Goal: Information Seeking & Learning: Check status

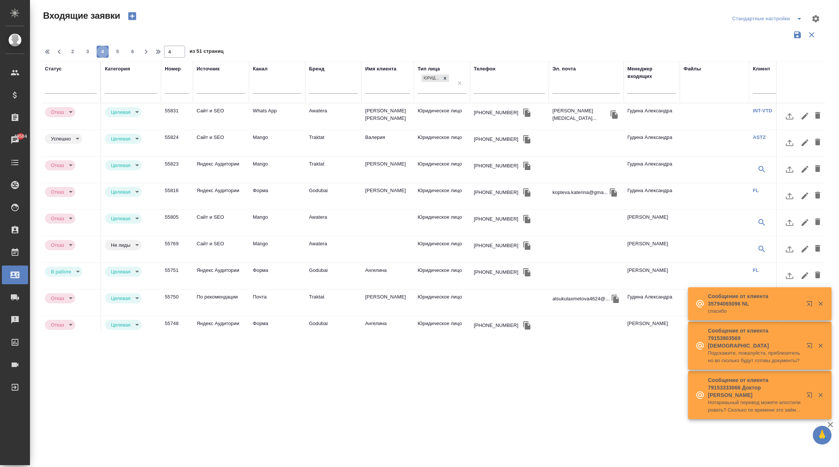
select select "RU"
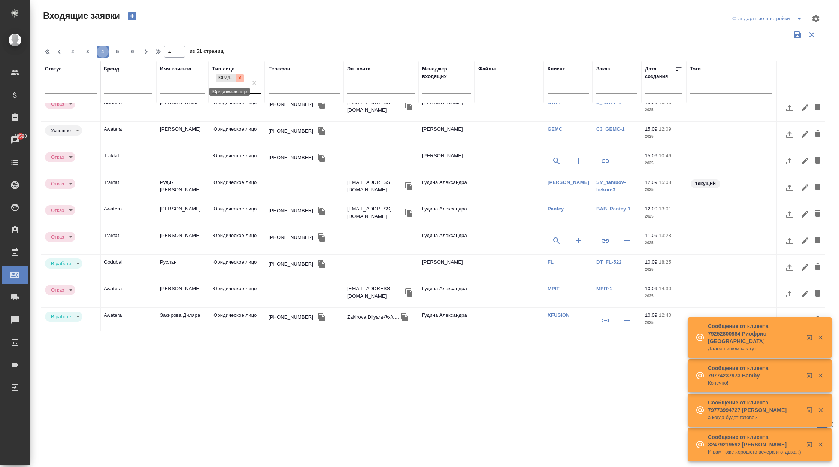
click at [239, 76] on icon at bounding box center [239, 77] width 5 height 5
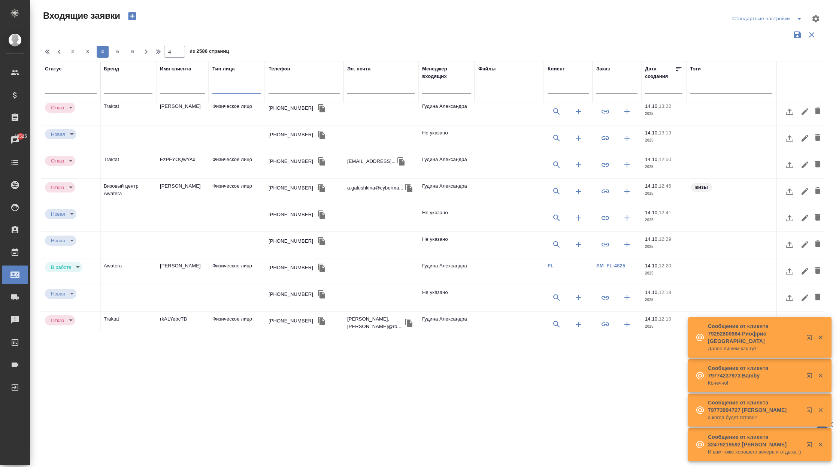
click at [244, 90] on div at bounding box center [236, 86] width 49 height 11
click at [246, 115] on div "Юридическое лицо" at bounding box center [268, 109] width 112 height 13
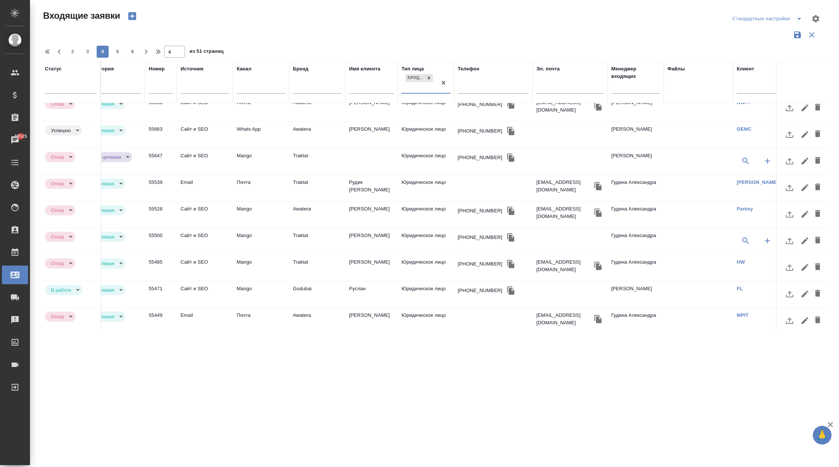
scroll to position [301, 0]
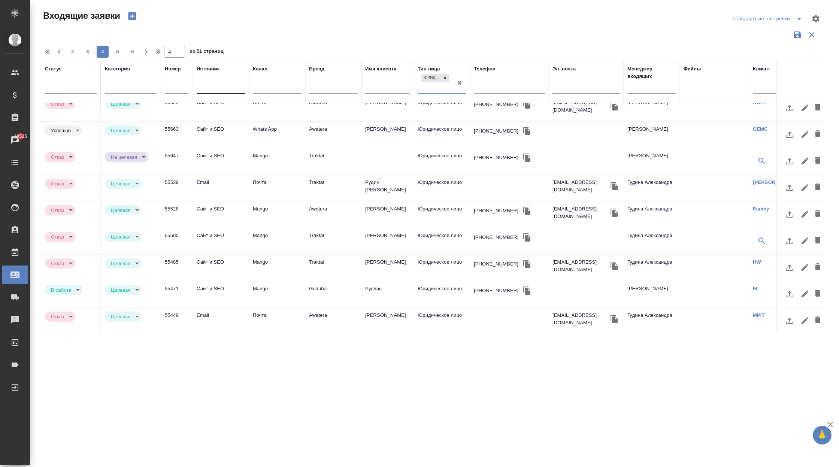
click at [228, 87] on div at bounding box center [221, 86] width 49 height 11
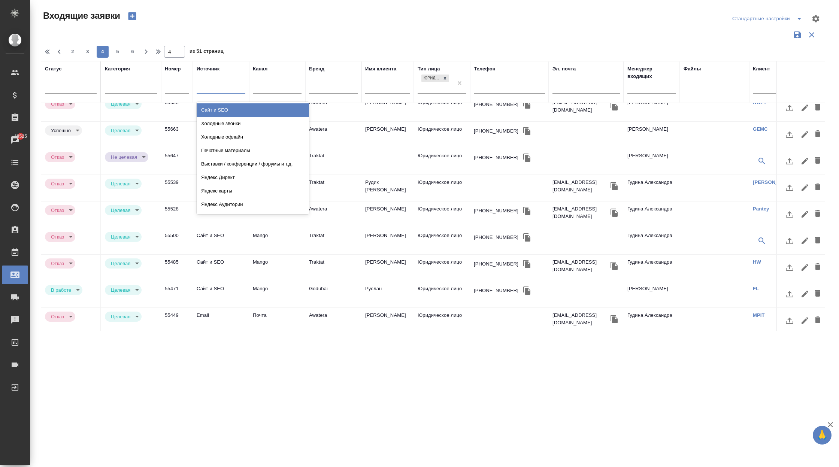
click at [229, 108] on div "Сайт и SEO" at bounding box center [253, 109] width 112 height 13
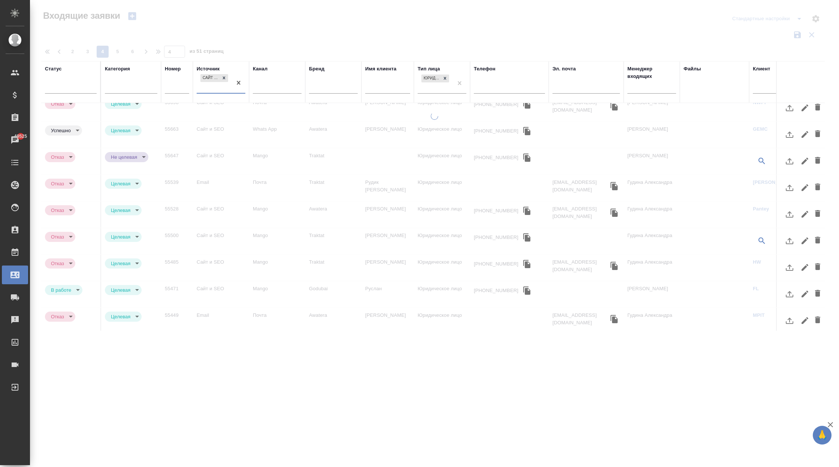
click at [222, 89] on div "Сайт и SEO" at bounding box center [214, 83] width 35 height 20
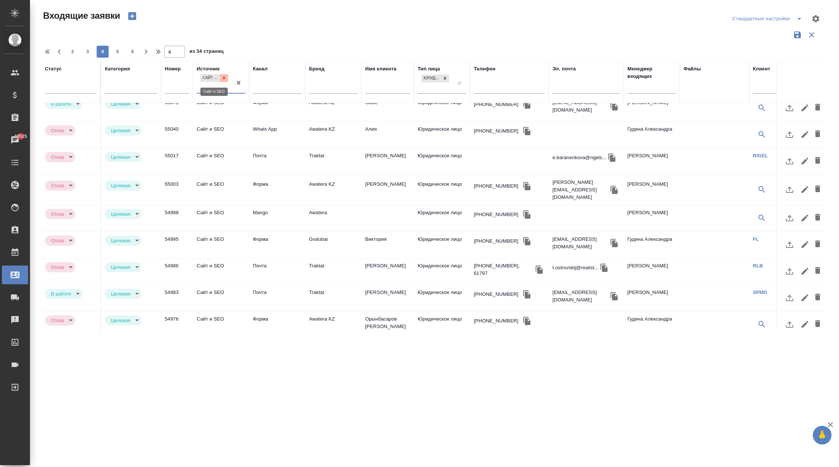
click at [225, 75] on div at bounding box center [224, 78] width 8 height 8
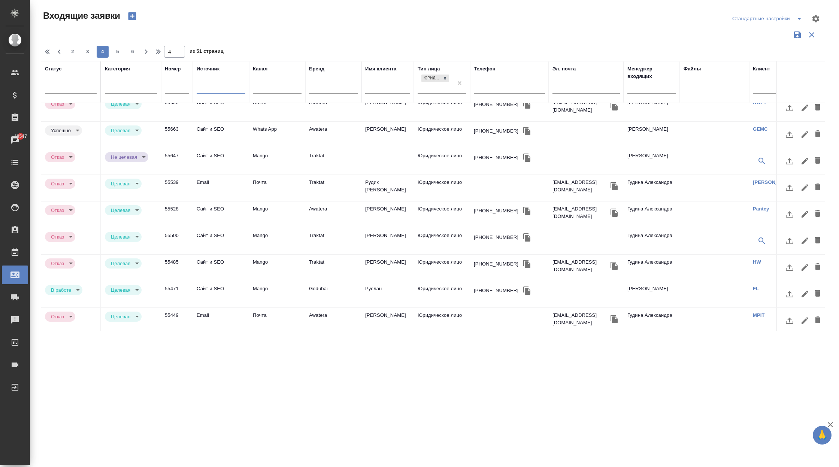
scroll to position [301, 205]
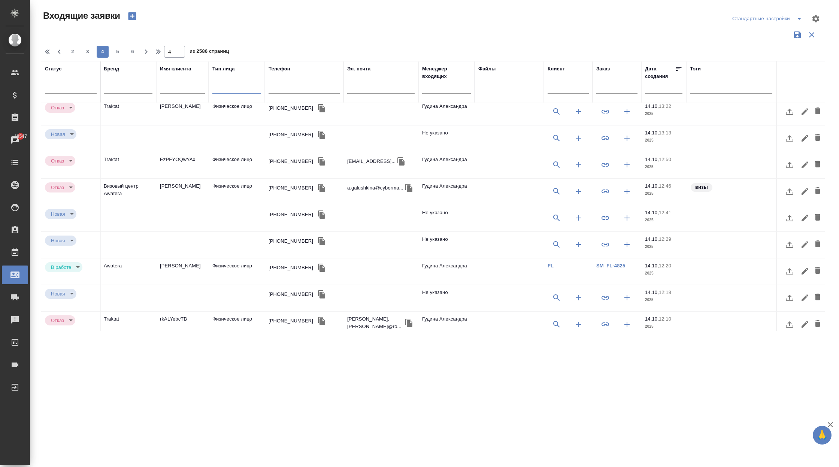
click at [605, 88] on input "text" at bounding box center [616, 88] width 41 height 9
paste input "KRL_Eurastreck-1"
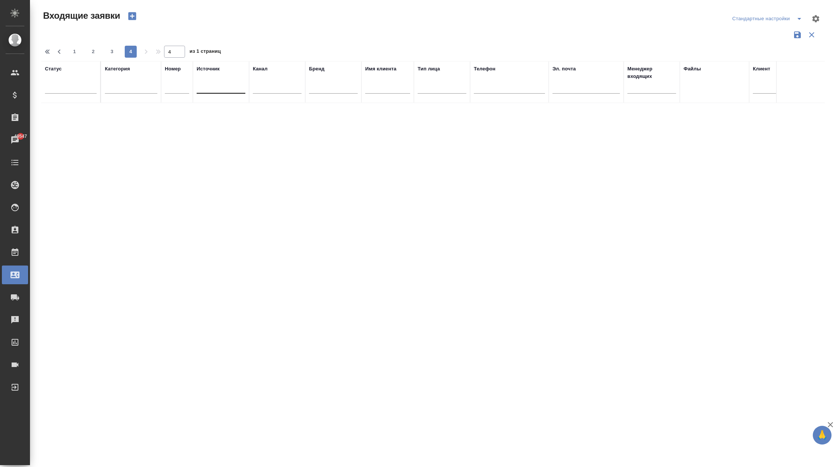
scroll to position [0, 205]
click at [616, 87] on input "KRL_Eurastreck-1" at bounding box center [616, 88] width 41 height 9
paste input "SM_tambov-bekon-3"
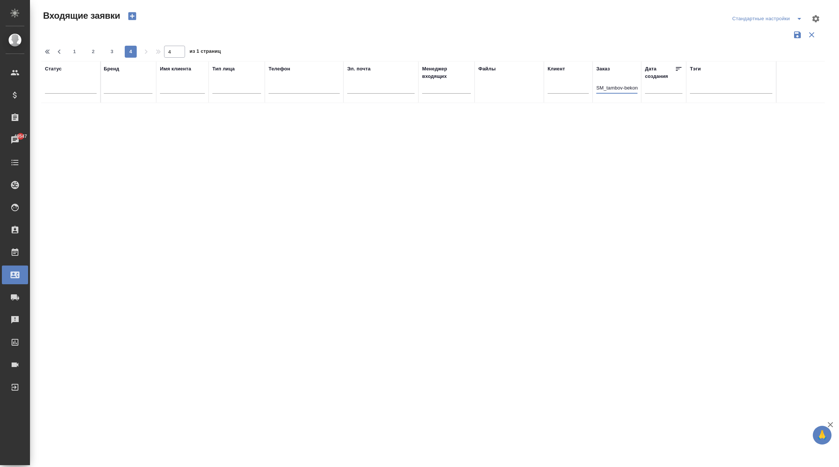
scroll to position [0, 4]
type input "SM_tambov-bekon-3"
type input "1"
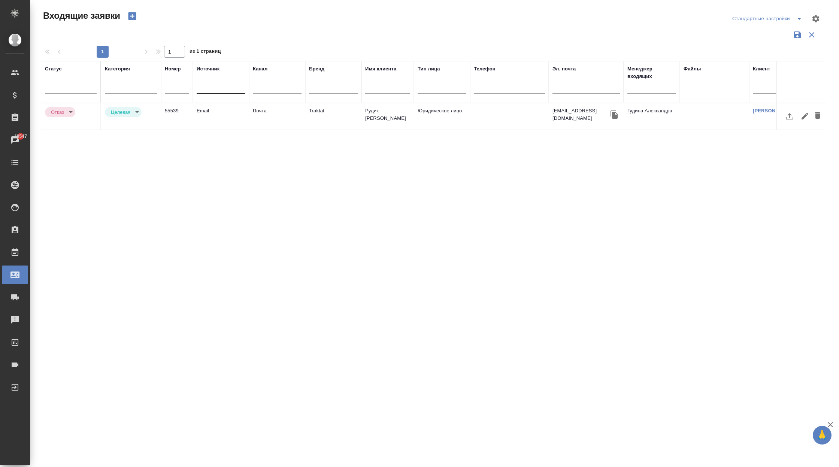
scroll to position [0, 205]
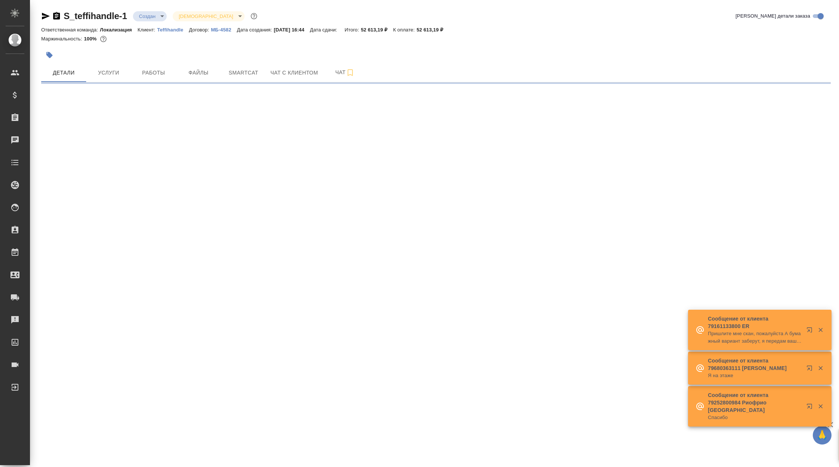
select select "RU"
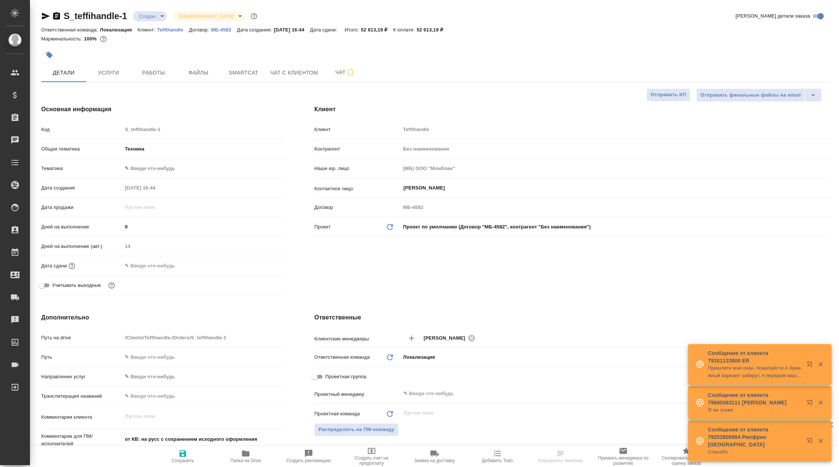
type textarea "x"
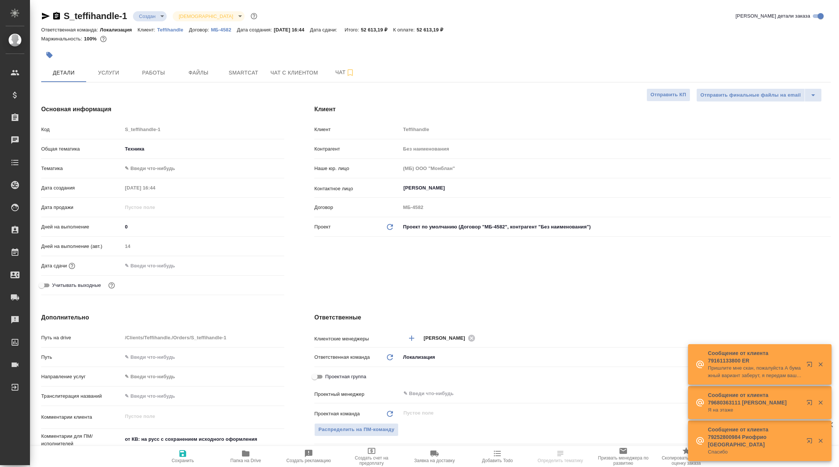
type textarea "x"
type input "Мосина Ирина"
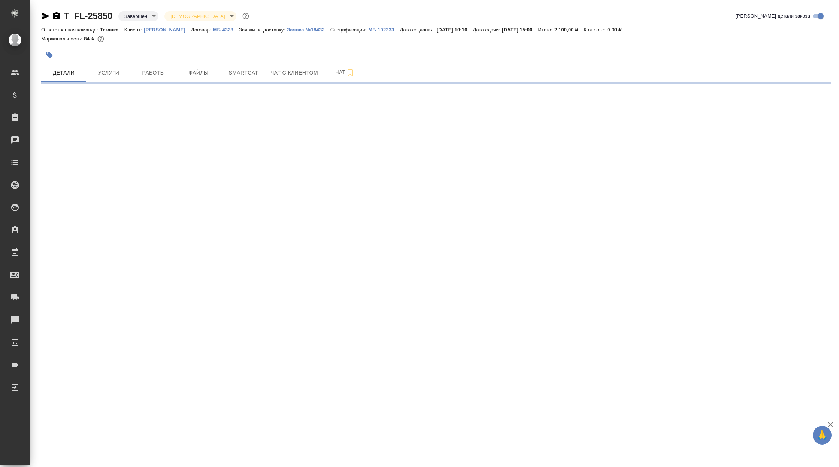
select select "RU"
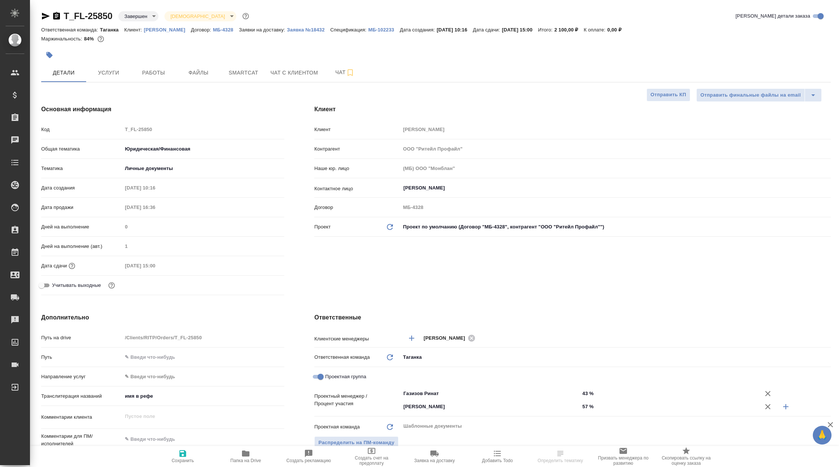
type textarea "x"
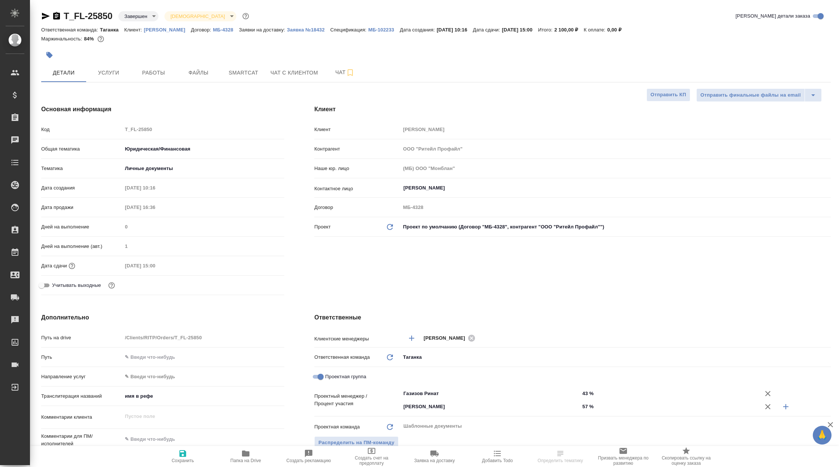
type textarea "x"
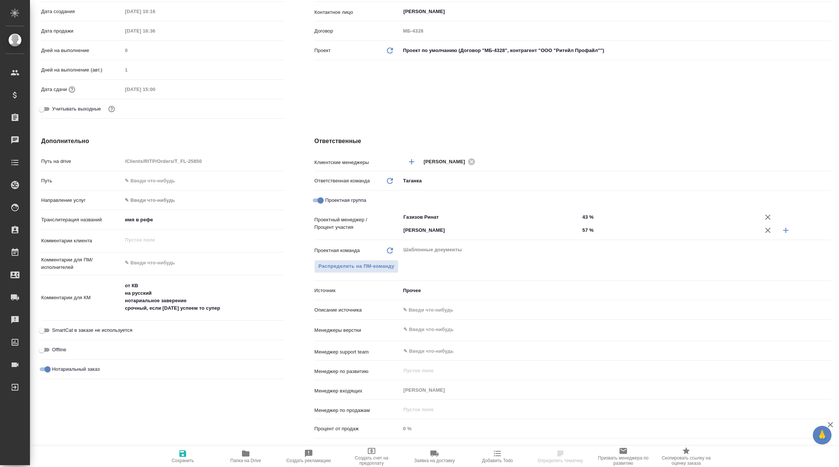
scroll to position [184, 0]
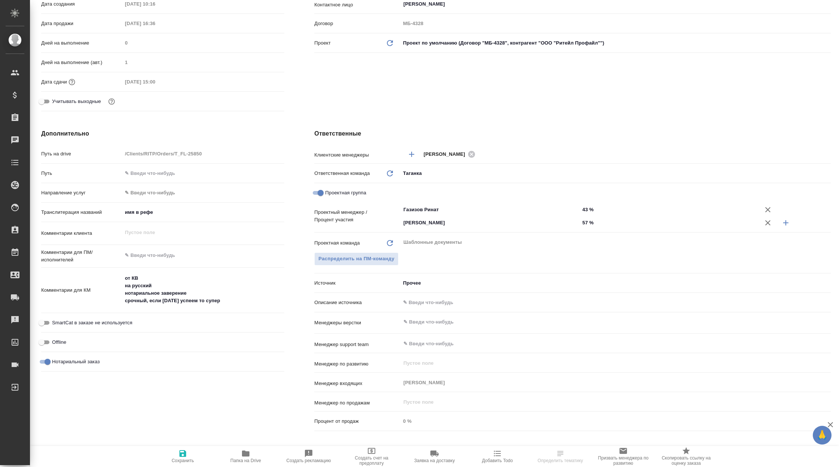
click at [409, 282] on body "🙏 .cls-1 fill:#fff; AWATERA Корэн Владислав Клиенты Спецификации Заказы Чаты To…" at bounding box center [419, 233] width 839 height 467
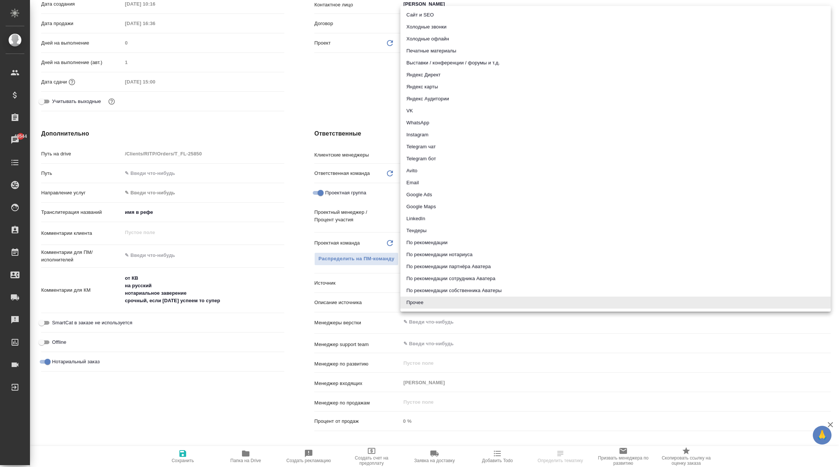
click at [461, 97] on li "Яндекс Аудитории" at bounding box center [615, 99] width 430 height 12
type textarea "x"
type input "yandexAudience"
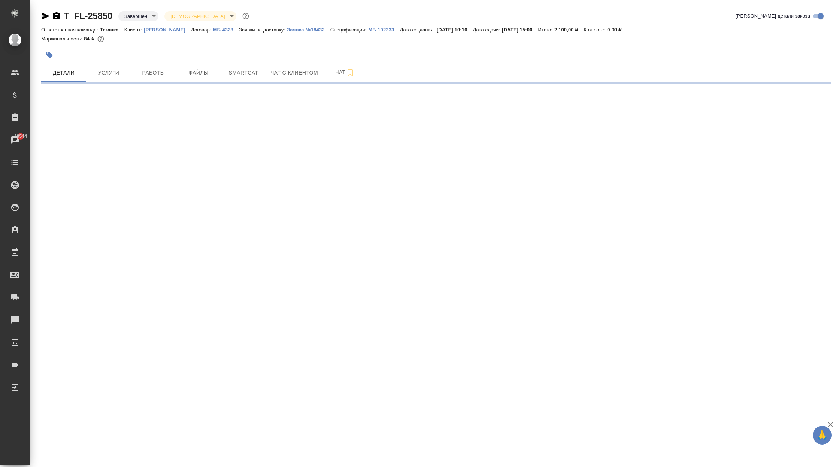
scroll to position [0, 0]
select select "RU"
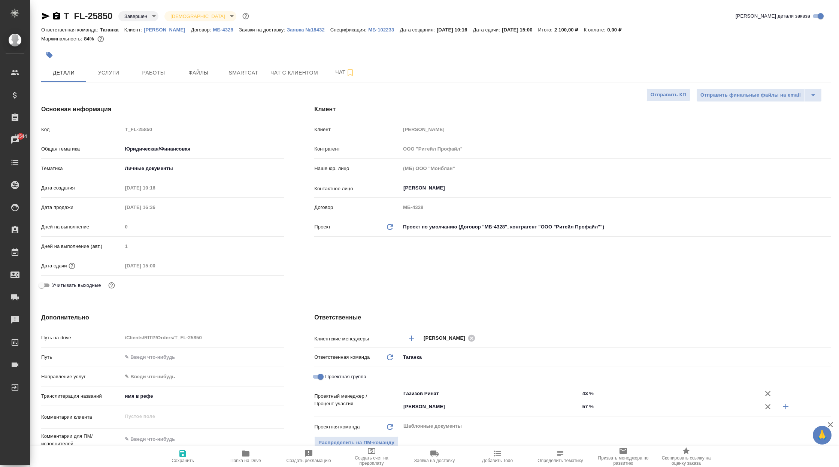
type textarea "x"
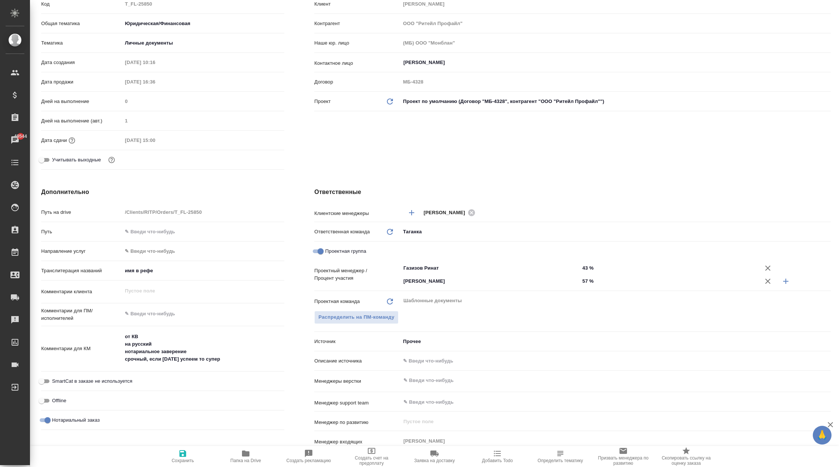
scroll to position [130, 0]
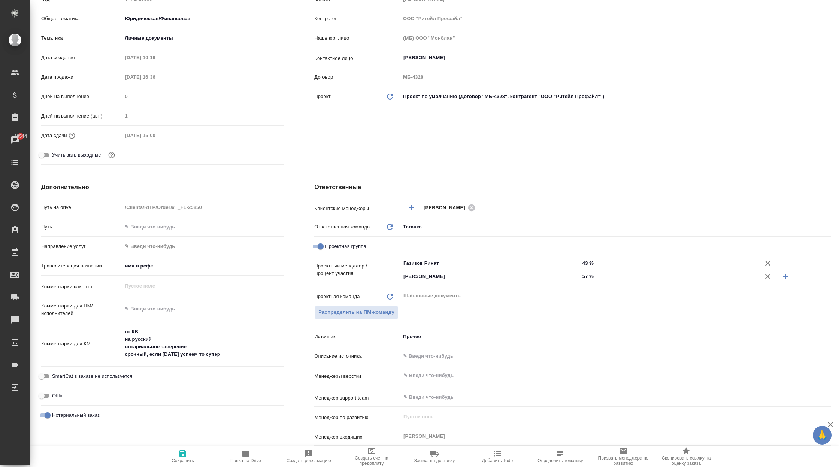
click at [412, 338] on body "🙏 .cls-1 fill:#fff; AWATERA Корэн Владислав Клиенты Спецификации Заказы 49544 Ч…" at bounding box center [419, 233] width 839 height 467
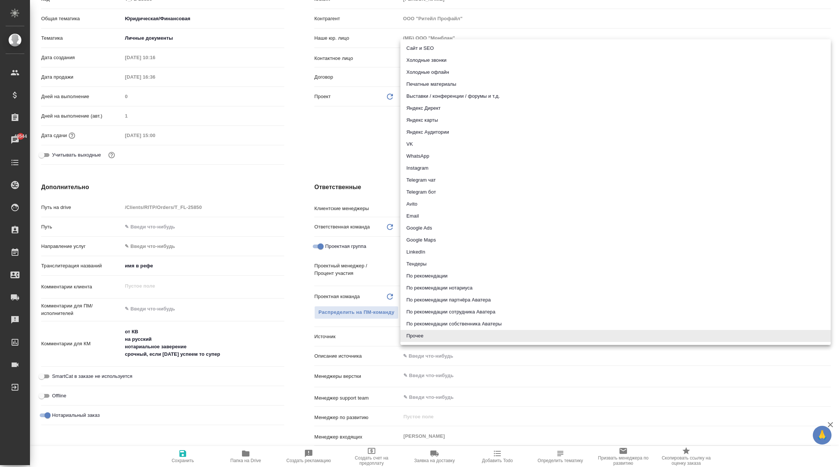
click at [462, 130] on li "Яндекс Аудитории" at bounding box center [615, 132] width 430 height 12
type textarea "x"
type input "yandexAudience"
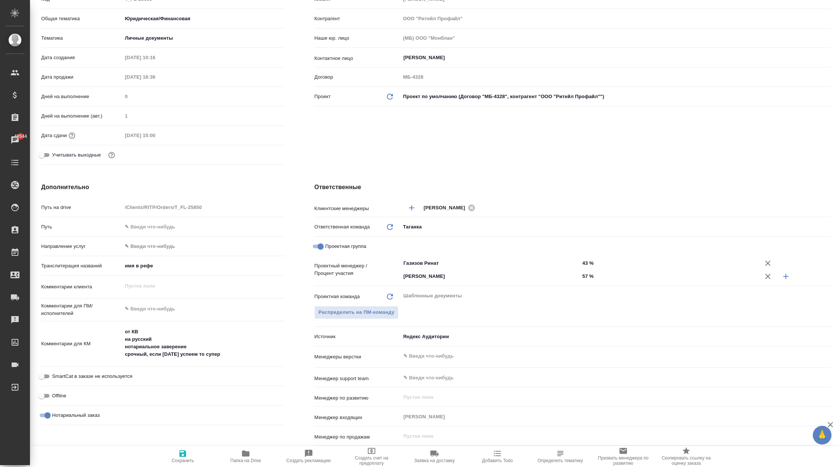
click at [185, 453] on icon "button" at bounding box center [182, 453] width 7 height 7
type textarea "x"
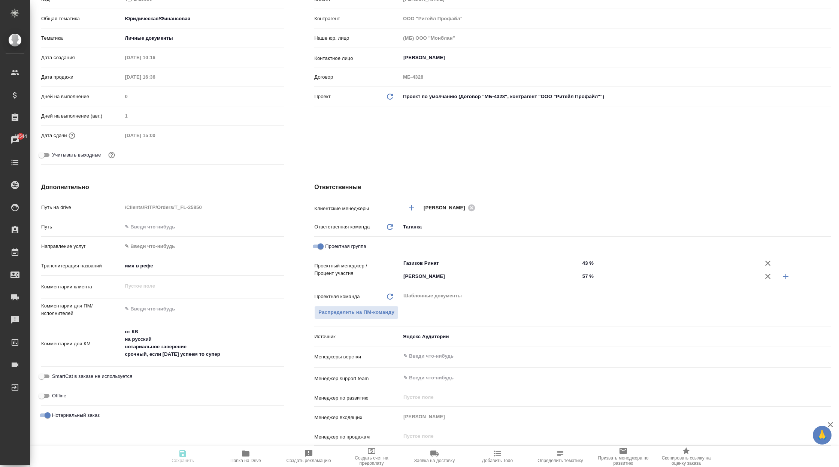
type textarea "x"
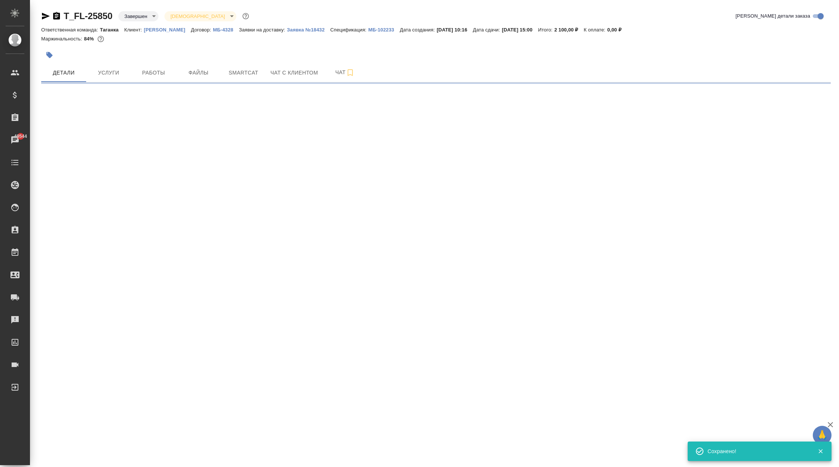
scroll to position [0, 0]
select select "RU"
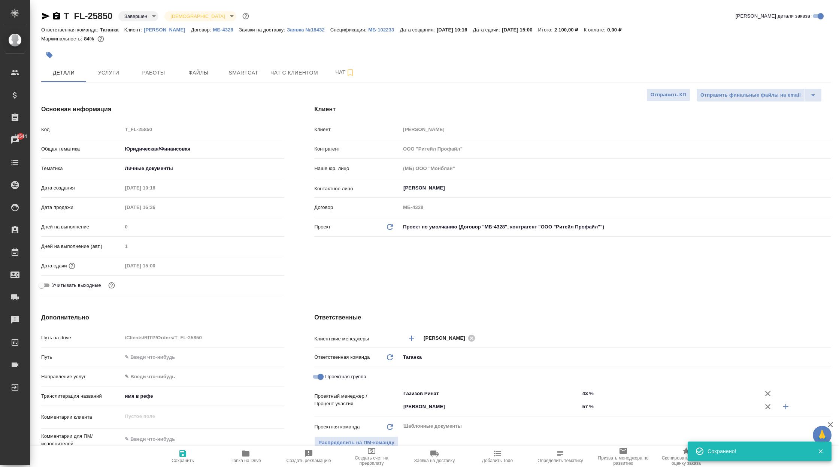
type textarea "x"
drag, startPoint x: 114, startPoint y: 18, endPoint x: 65, endPoint y: 18, distance: 48.7
click at [65, 18] on div "T_FL-25850 Завершен closed Святая троица holyTrinity" at bounding box center [145, 16] width 209 height 12
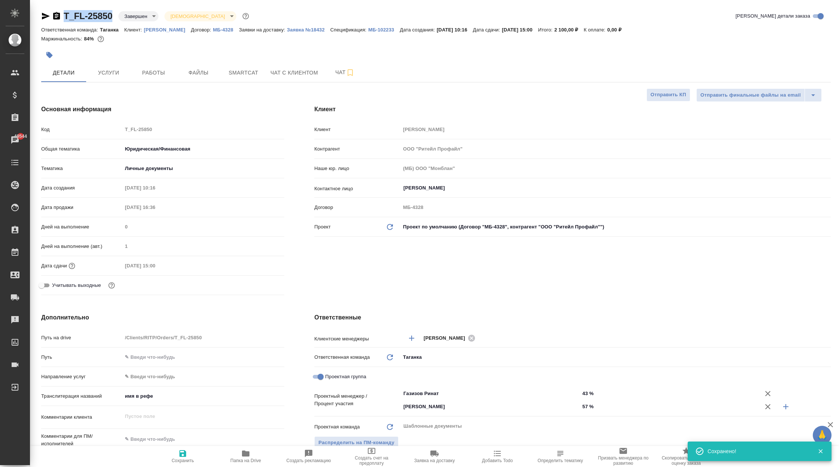
copy link "T_FL-25850"
type textarea "x"
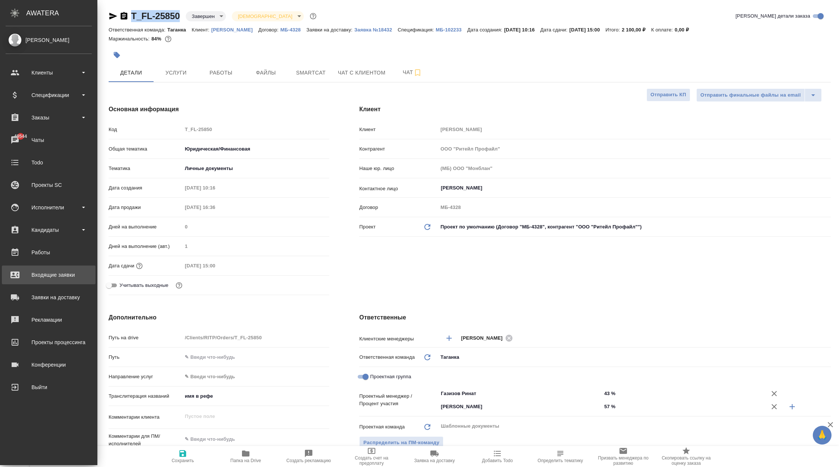
click at [67, 275] on div "Входящие заявки" at bounding box center [49, 274] width 86 height 11
type textarea "x"
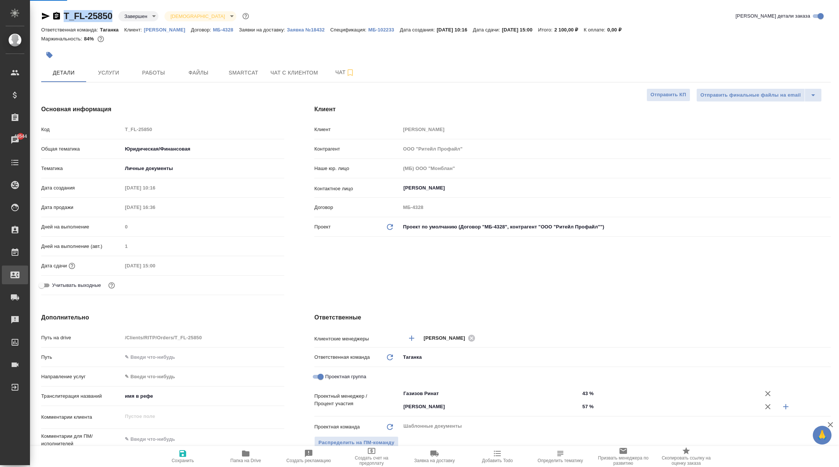
type textarea "x"
select select "RU"
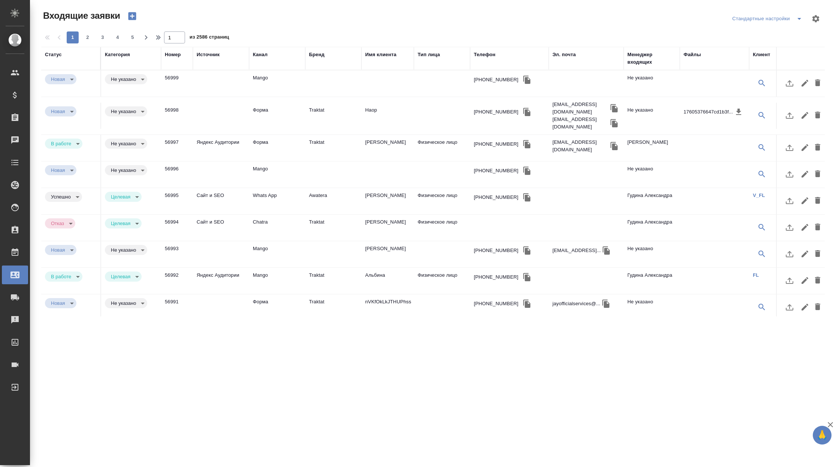
scroll to position [0, 205]
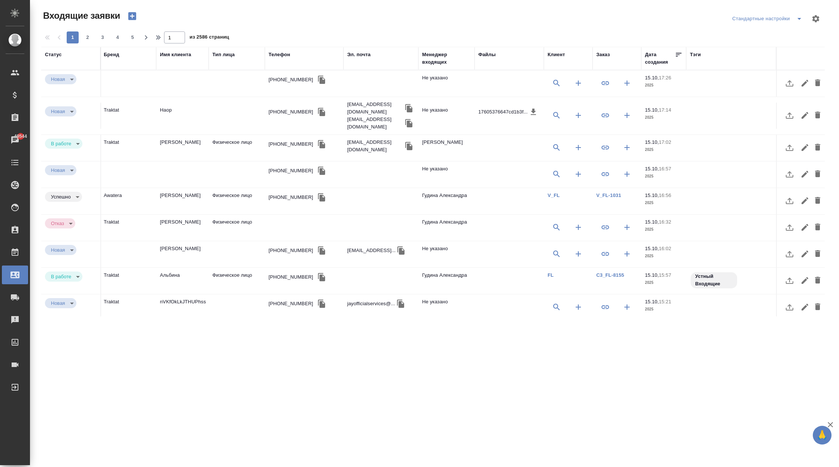
click at [605, 57] on div "Заказ" at bounding box center [602, 54] width 13 height 7
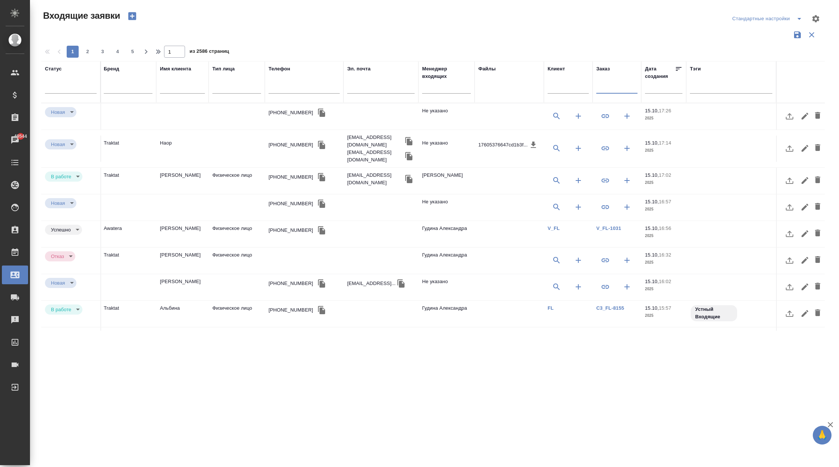
click at [609, 87] on input "text" at bounding box center [616, 88] width 41 height 9
paste input "T_FL-25850"
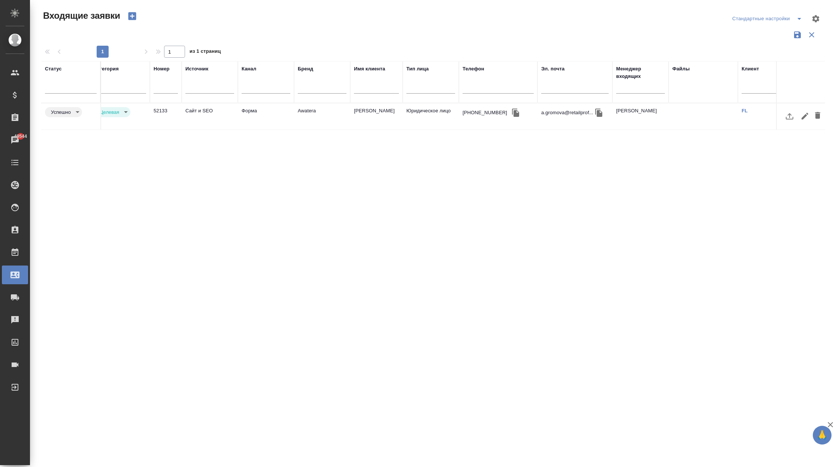
scroll to position [0, 0]
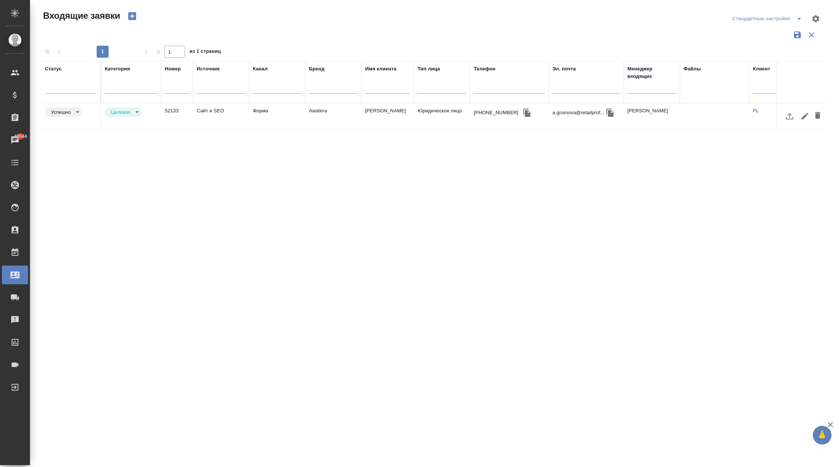
click at [279, 121] on td "Форма" at bounding box center [277, 116] width 56 height 26
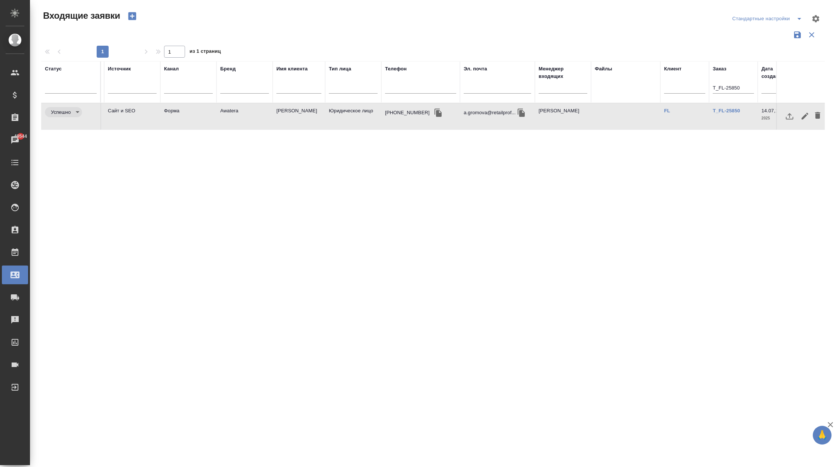
scroll to position [0, 205]
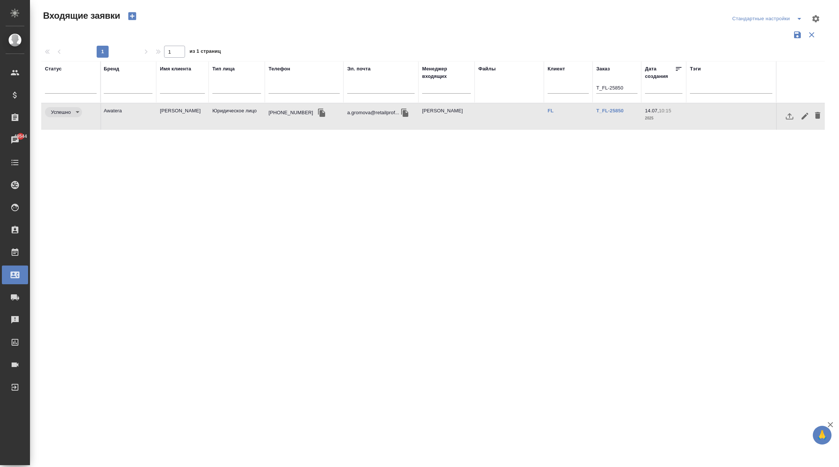
click at [608, 86] on input "T_FL-25850" at bounding box center [616, 88] width 41 height 9
paste input "C3_FL-8028"
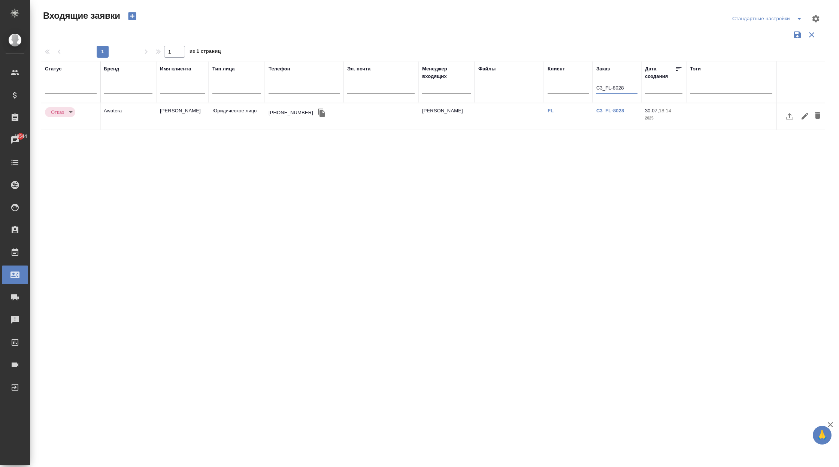
click at [611, 86] on input "C3_FL-8028" at bounding box center [616, 88] width 41 height 9
paste input "DT_FL-49"
click at [607, 89] on input "DT_FL-498" at bounding box center [616, 88] width 41 height 9
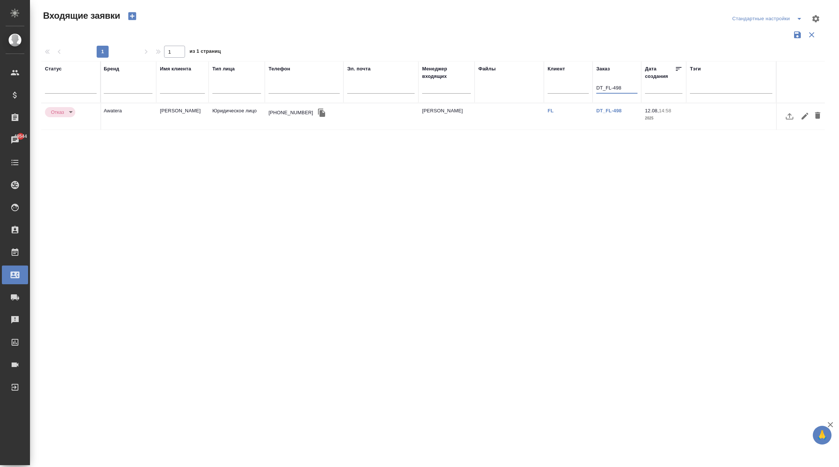
click at [607, 89] on input "DT_FL-498" at bounding box center [616, 88] width 41 height 9
paste input "503"
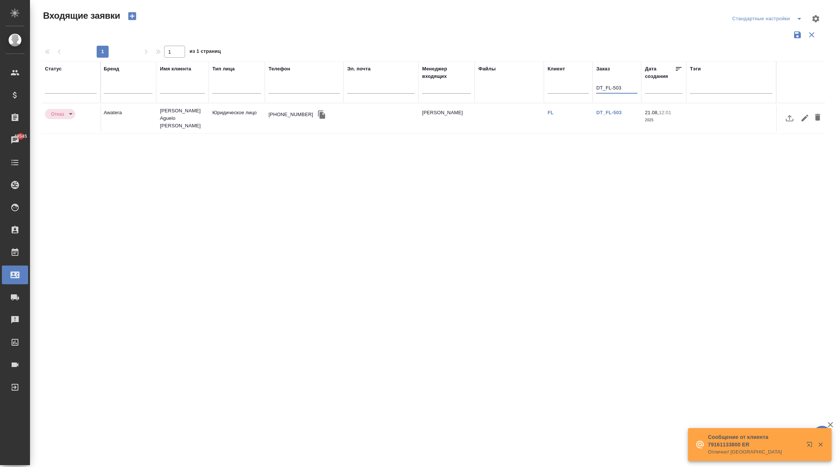
click at [611, 86] on input "DT_FL-503" at bounding box center [616, 88] width 41 height 9
paste input "C3_PrimBANK-17"
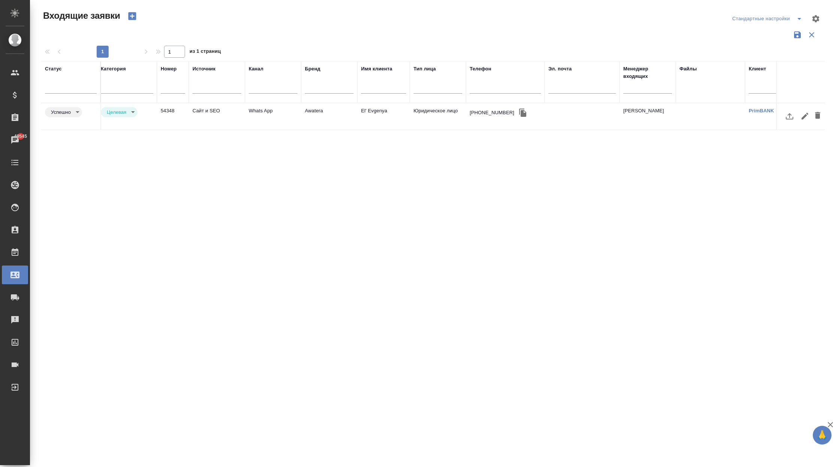
scroll to position [0, 0]
click at [266, 116] on td "Whats App" at bounding box center [277, 116] width 56 height 26
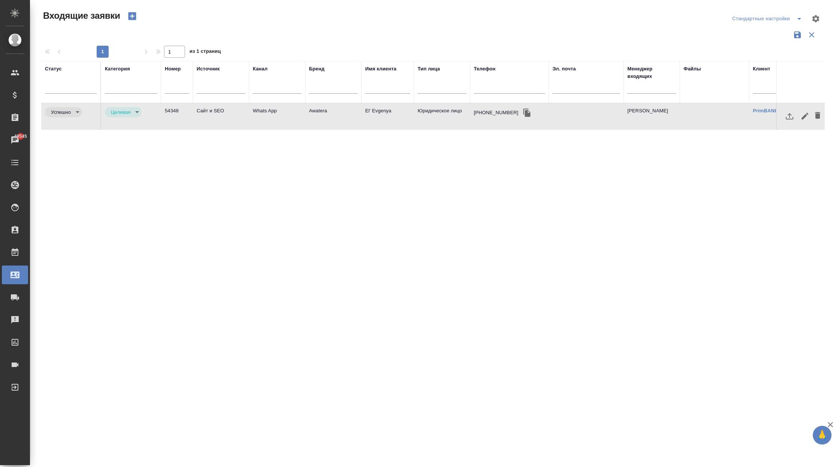
scroll to position [0, 205]
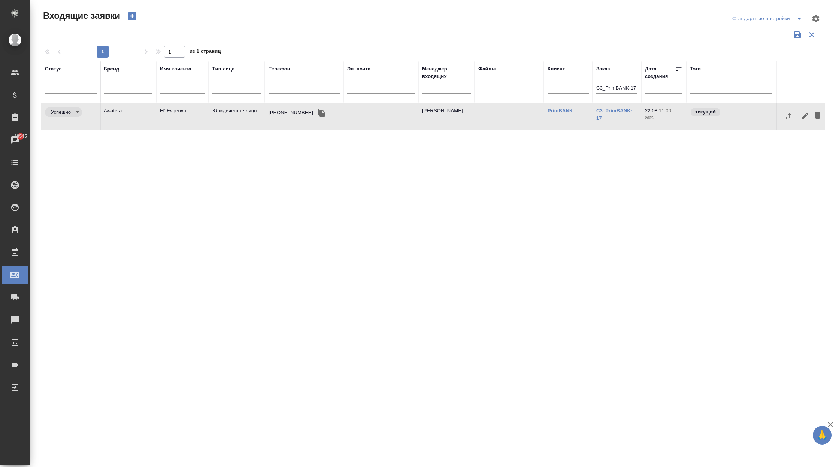
click at [609, 89] on input "C3_PrimBANK-17" at bounding box center [616, 88] width 41 height 9
paste input "D_SPG-6"
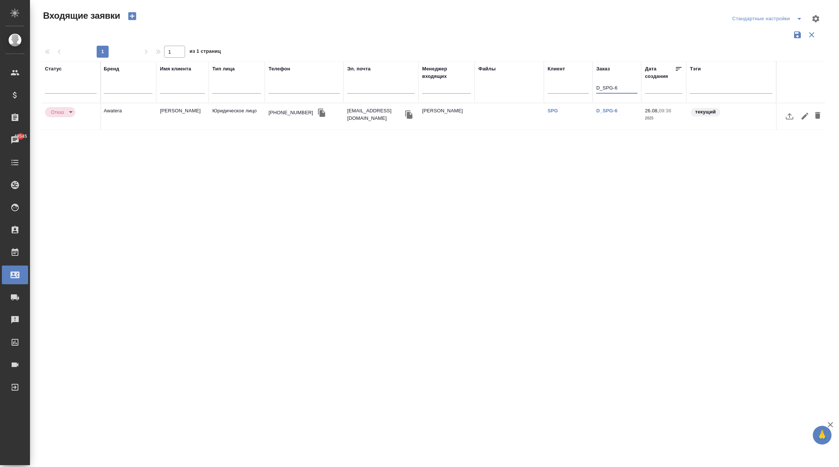
click at [613, 88] on input "D_SPG-6" at bounding box center [616, 88] width 41 height 9
paste input "C3_FL-7985"
click at [613, 88] on input "C3_FL-7985" at bounding box center [616, 88] width 41 height 9
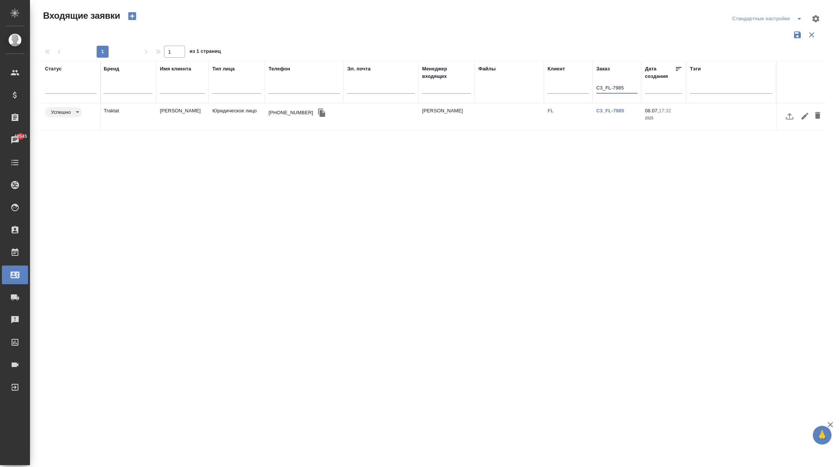
click at [613, 88] on input "C3_FL-7985" at bounding box center [616, 88] width 41 height 9
paste input "S_FL-5983"
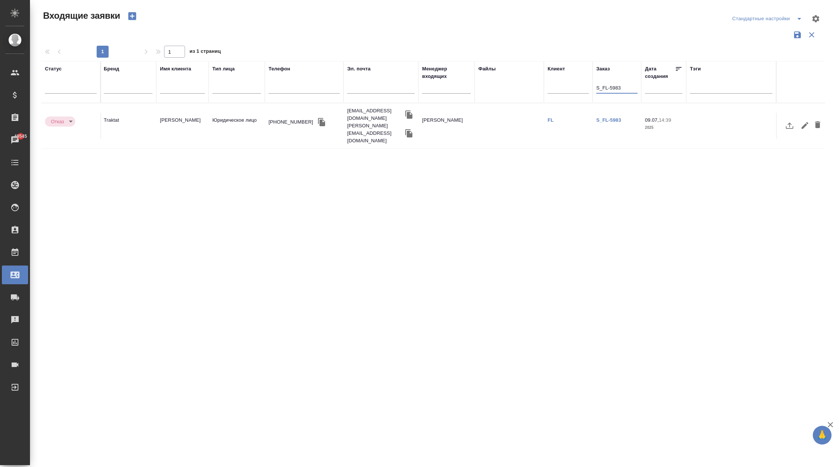
click at [614, 90] on input "S_FL-5983" at bounding box center [616, 88] width 41 height 9
paste input "M_FL-4491"
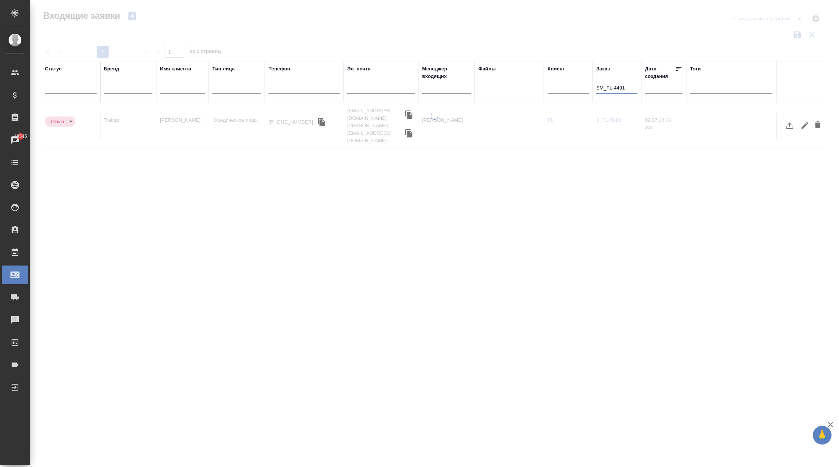
click at [581, 118] on div at bounding box center [434, 223] width 809 height 223
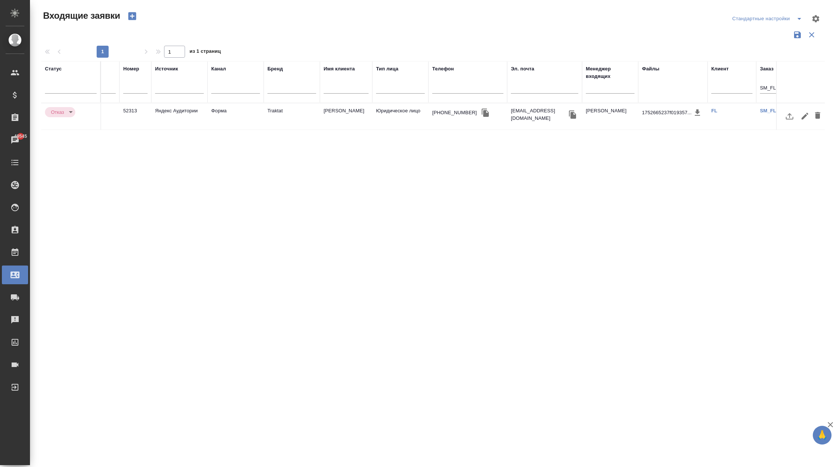
scroll to position [0, 0]
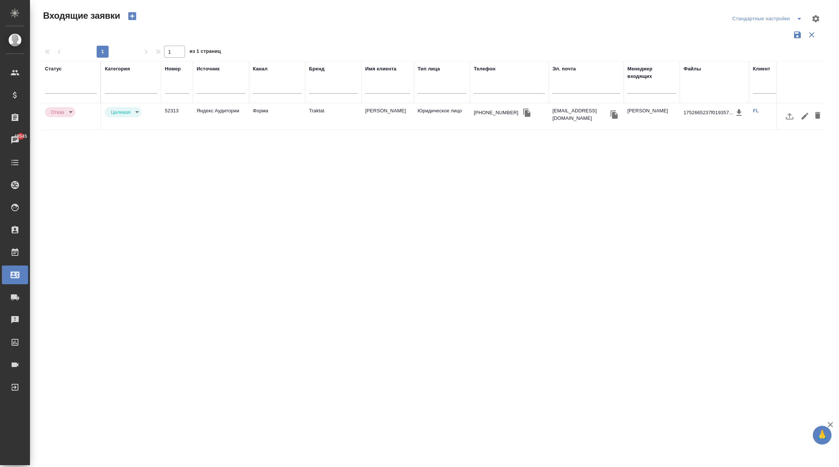
click at [296, 117] on td "Форма" at bounding box center [277, 116] width 56 height 26
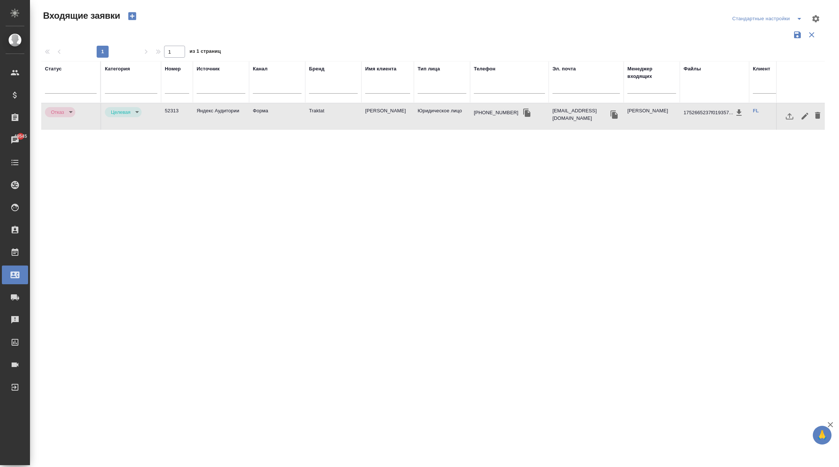
scroll to position [0, 205]
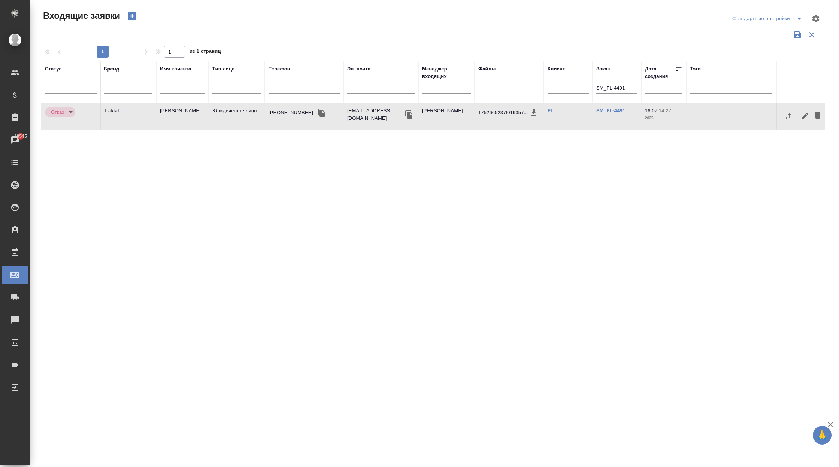
click at [611, 89] on input "SM_FL-4491" at bounding box center [616, 88] width 41 height 9
paste input "C3_FL-8012"
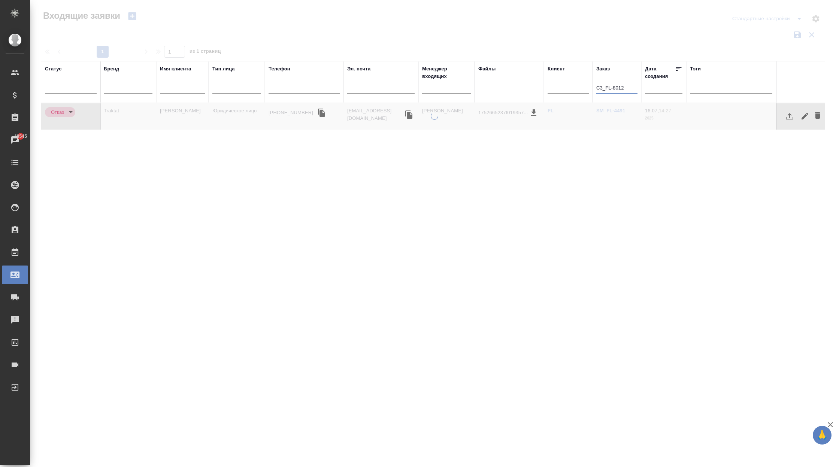
click at [590, 115] on div at bounding box center [434, 223] width 809 height 223
click at [631, 81] on div "C3_FL-8012" at bounding box center [616, 89] width 41 height 18
click at [628, 85] on input "C3_FL-8012" at bounding box center [616, 88] width 41 height 9
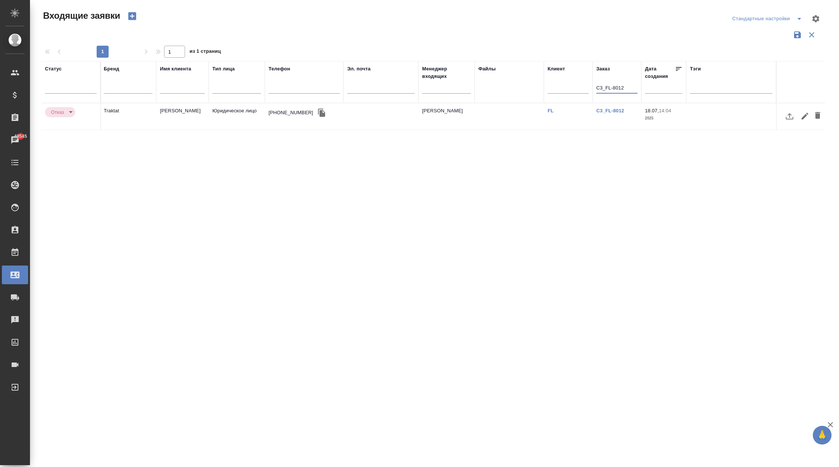
click at [611, 90] on input "C3_FL-8012" at bounding box center [616, 88] width 41 height 9
paste input "SM_FL-4535"
click at [604, 87] on input "SM_FL-4535" at bounding box center [616, 88] width 41 height 9
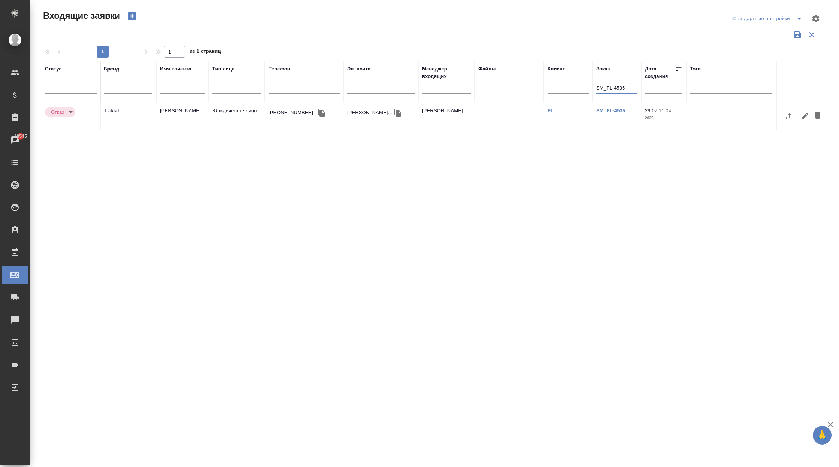
click at [604, 87] on input "SM_FL-4535" at bounding box center [616, 88] width 41 height 9
paste input "C3_FL-8052"
click at [615, 87] on input "C3_FL-8052" at bounding box center [616, 88] width 41 height 9
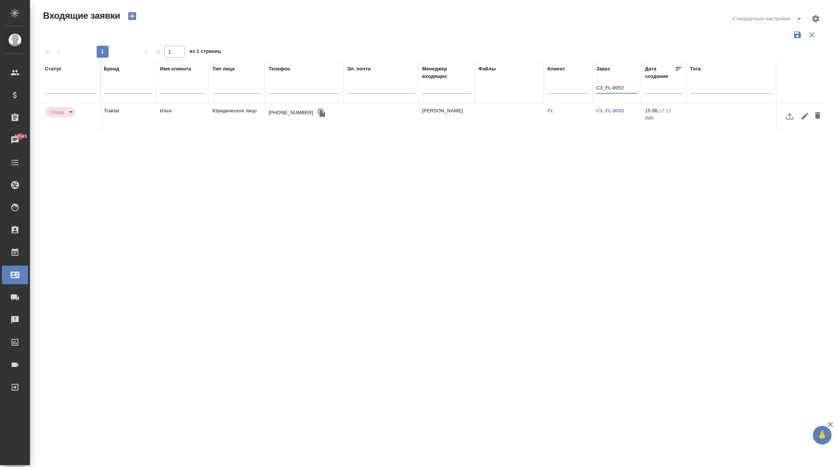
click at [615, 87] on input "C3_FL-8052" at bounding box center [616, 88] width 41 height 9
paste input "SM_FL-462"
click at [617, 90] on input "SM_FL-4622" at bounding box center [616, 88] width 41 height 9
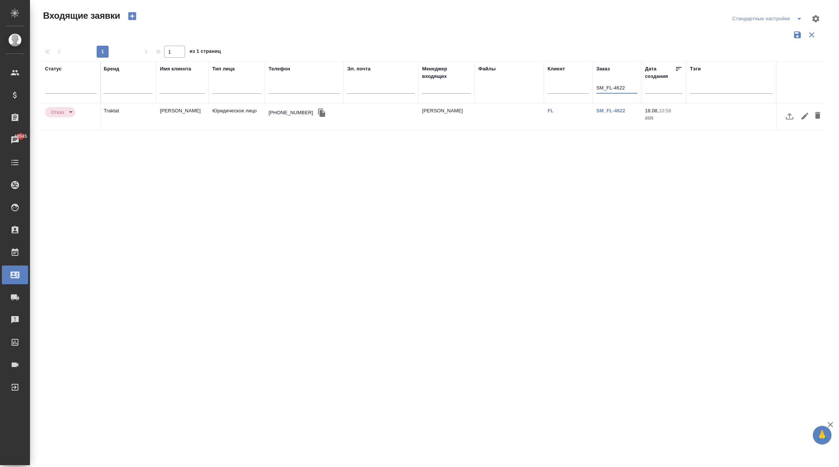
paste input "T_LIM-65"
click at [614, 87] on input "T_LIM-65" at bounding box center [616, 88] width 41 height 9
paste input "KUNZ_FL-5808"
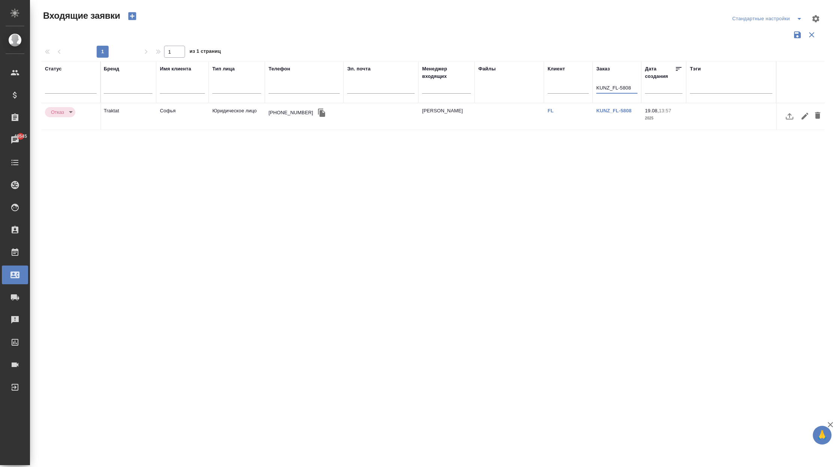
click at [616, 84] on input "KUNZ_FL-5808" at bounding box center [616, 88] width 41 height 9
paste input "24"
click at [610, 87] on input "KUNZ_FL-5824" at bounding box center [616, 88] width 41 height 9
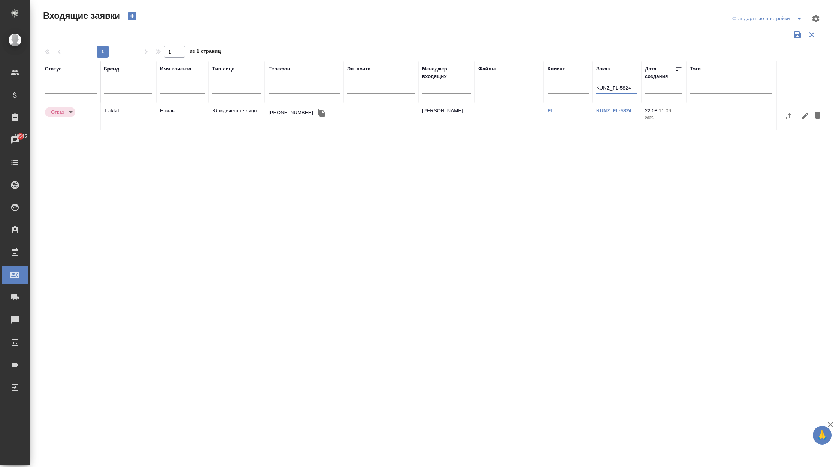
click at [610, 87] on input "KUNZ_FL-5824" at bounding box center [616, 88] width 41 height 9
paste input "C3_FL-8083"
click at [613, 88] on input "C3_FL-8083" at bounding box center [616, 88] width 41 height 9
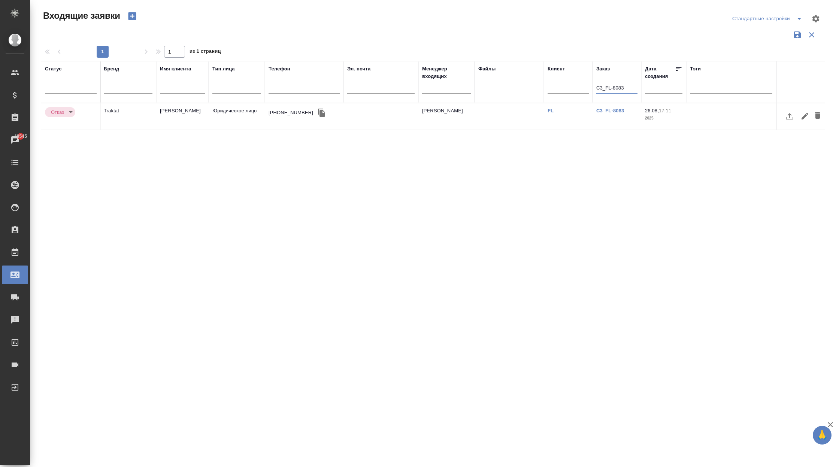
click at [613, 88] on input "C3_FL-8083" at bounding box center [616, 88] width 41 height 9
paste input "KUNZ_FL-5894"
click at [621, 89] on input "KUNZ_FL-5894" at bounding box center [616, 88] width 41 height 9
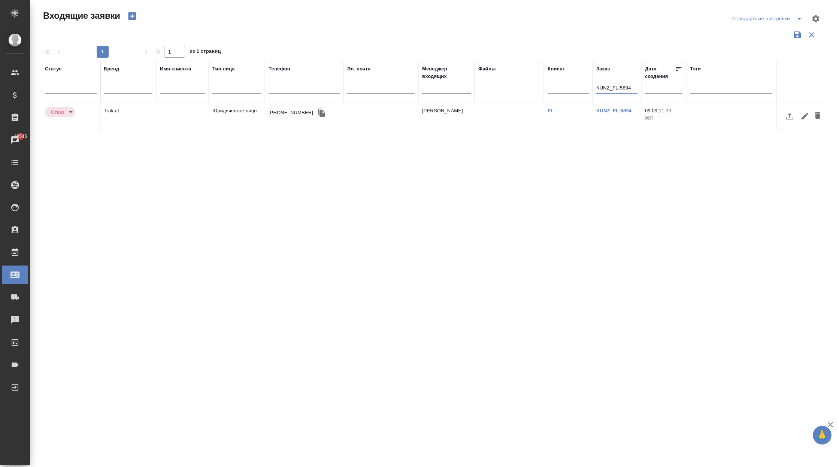
paste input "OST-2"
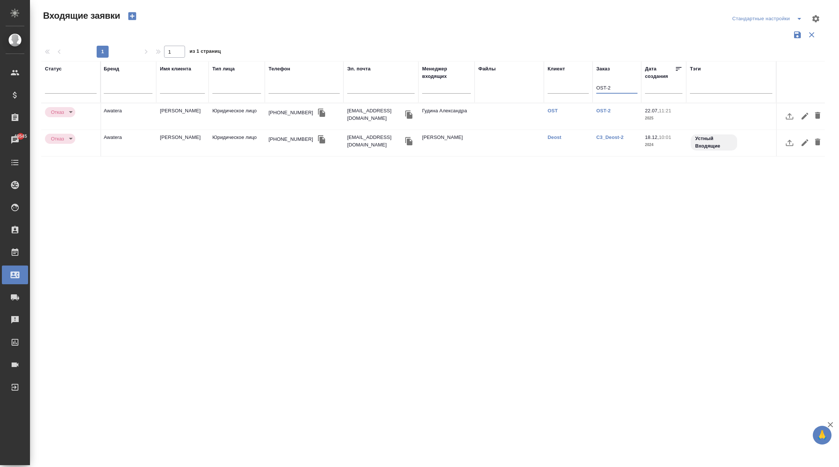
click at [601, 85] on input "OST-2" at bounding box center [616, 88] width 41 height 9
paste input "KUNZ_KI"
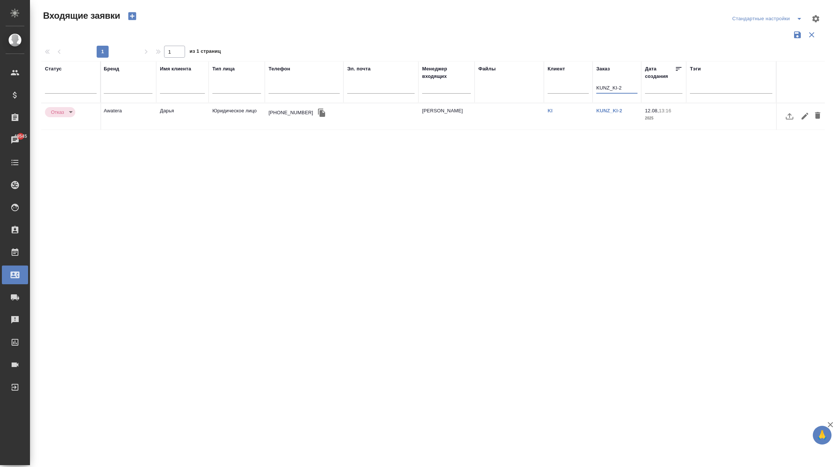
click at [613, 87] on input "KUNZ_KI-2" at bounding box center [616, 88] width 41 height 9
paste input "C_VTB-438"
click at [613, 87] on input "C_VTB-438-2" at bounding box center [616, 88] width 41 height 9
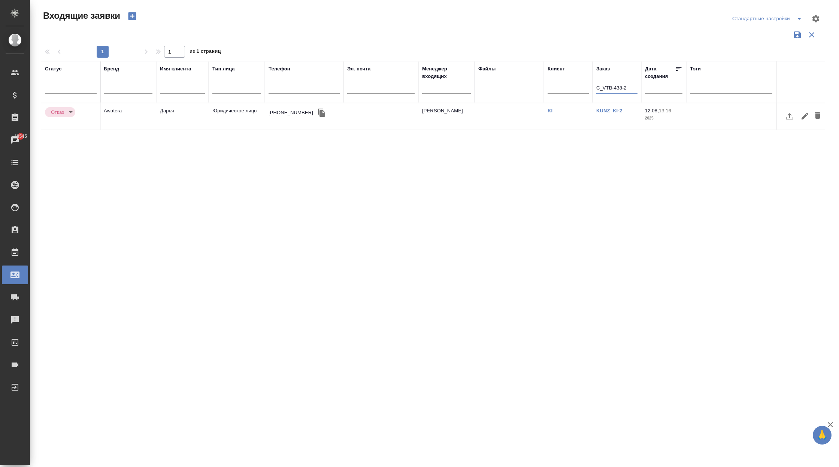
click at [613, 87] on input "C_VTB-438-2" at bounding box center [616, 88] width 41 height 9
paste input "text"
click at [611, 92] on input "C_VTB-438" at bounding box center [616, 88] width 41 height 9
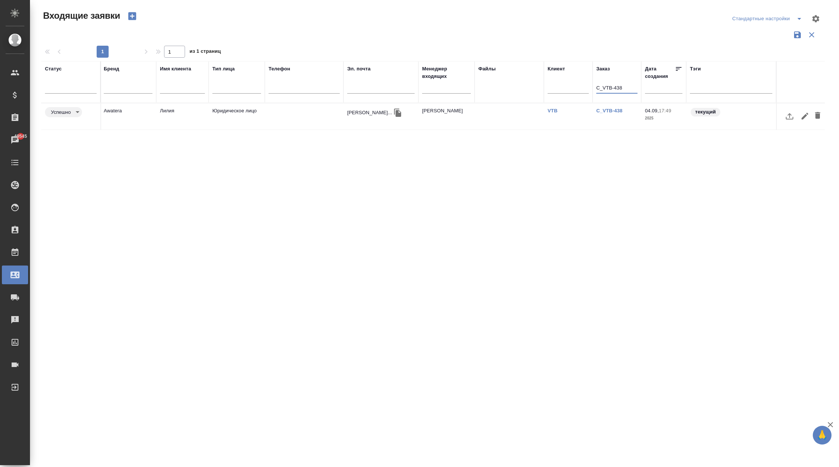
paste input "KUNZ_Bilifo-2"
click at [612, 86] on input "KUNZ_Bilifo-2" at bounding box center [616, 88] width 41 height 9
paste input "sales_mgsu"
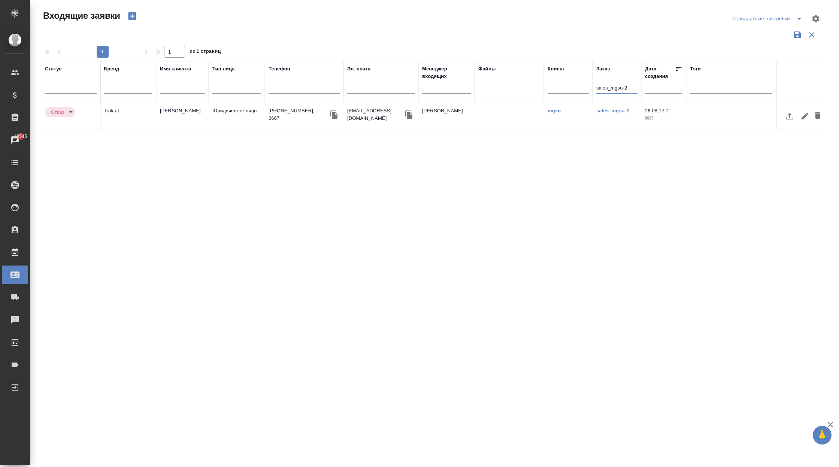
click at [611, 89] on input "sales_mgsu-2" at bounding box center [616, 88] width 41 height 9
click at [608, 90] on input "sales_mgsu-2" at bounding box center [616, 88] width 41 height 9
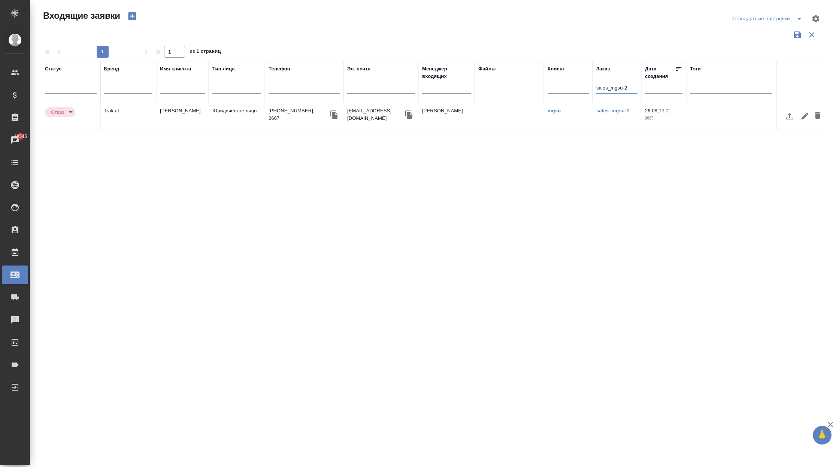
click at [608, 90] on input "sales_mgsu-2" at bounding box center [616, 88] width 41 height 9
paste input "T_Narzan-11"
click at [605, 90] on input "T_Narzan-11" at bounding box center [616, 88] width 41 height 9
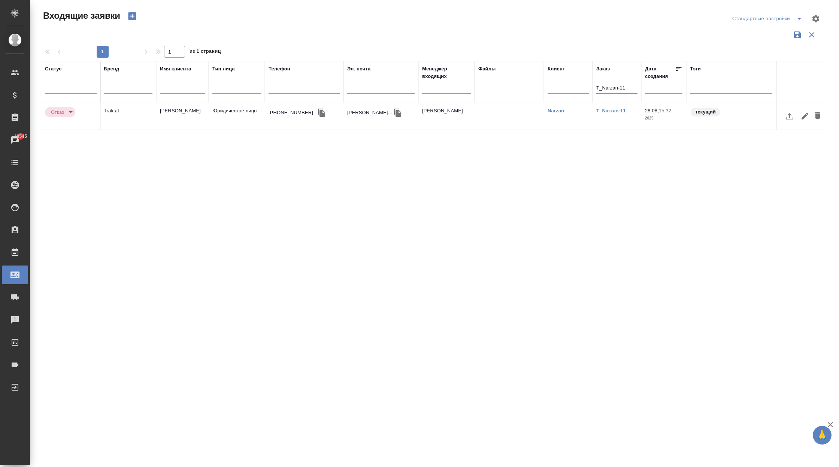
paste input "C3_UAZ-2"
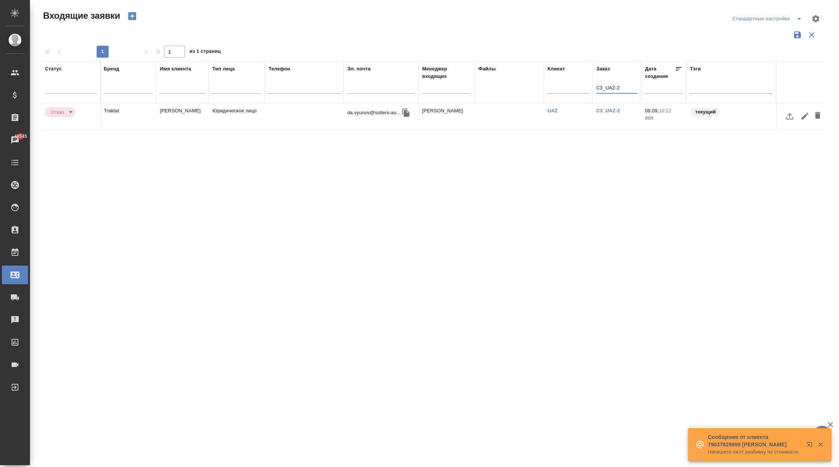
click at [614, 89] on input "C3_UAZ-2" at bounding box center [616, 88] width 41 height 9
paste input "T_Zyfra-31"
click at [613, 92] on input "T_Zyfra-31" at bounding box center [616, 88] width 41 height 9
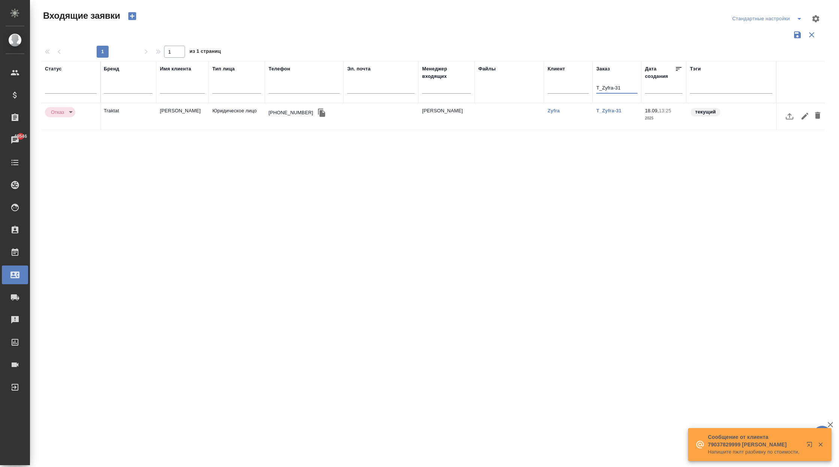
click at [613, 92] on input "T_Zyfra-31" at bounding box center [616, 88] width 41 height 9
paste input "C_EULER-2"
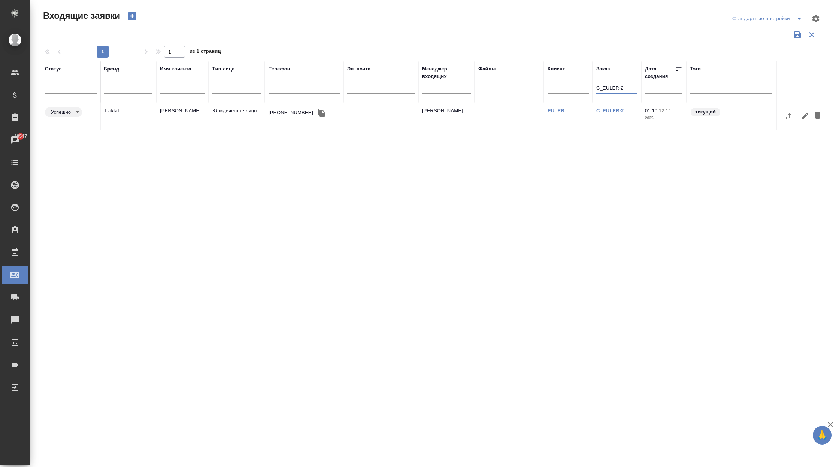
click at [618, 86] on input "C_EULER-2" at bounding box center [616, 88] width 41 height 9
paste input "KUNZ_FL-5923"
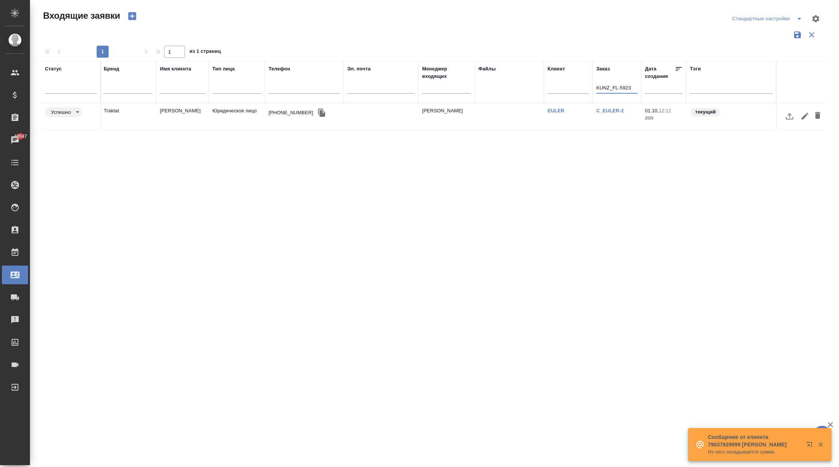
type input "KUNZ_FL-5923"
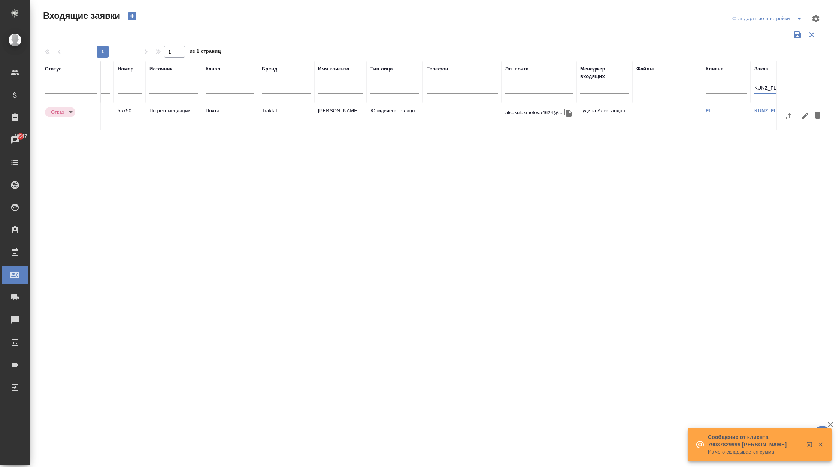
scroll to position [0, 0]
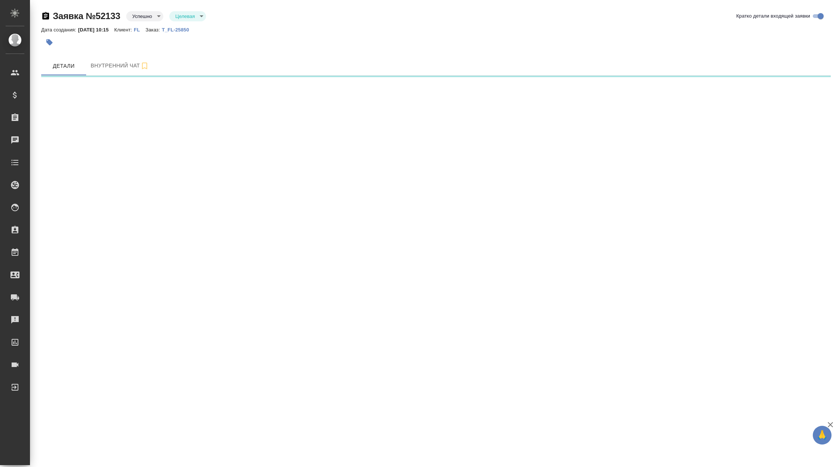
select select "RU"
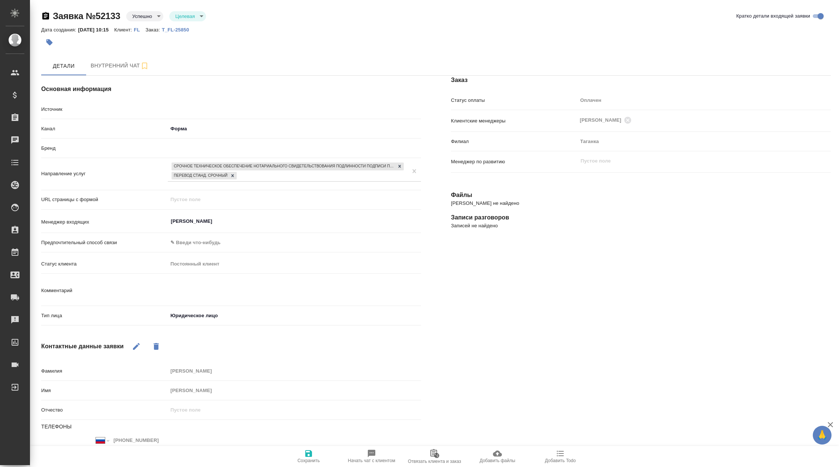
type textarea "x"
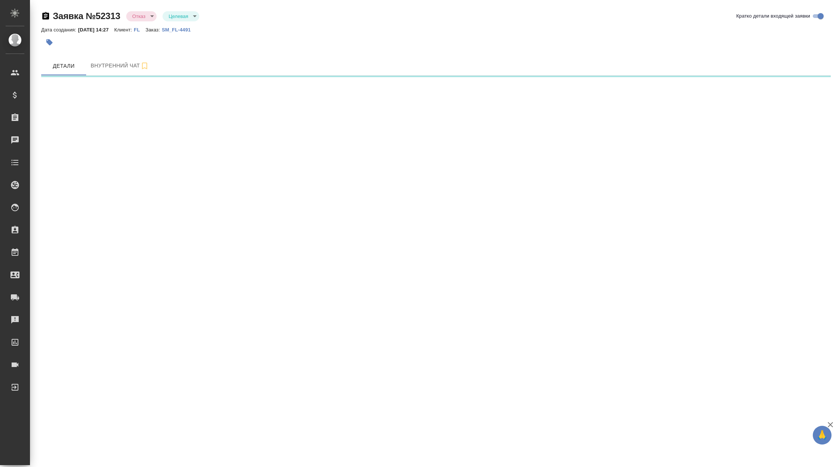
select select "RU"
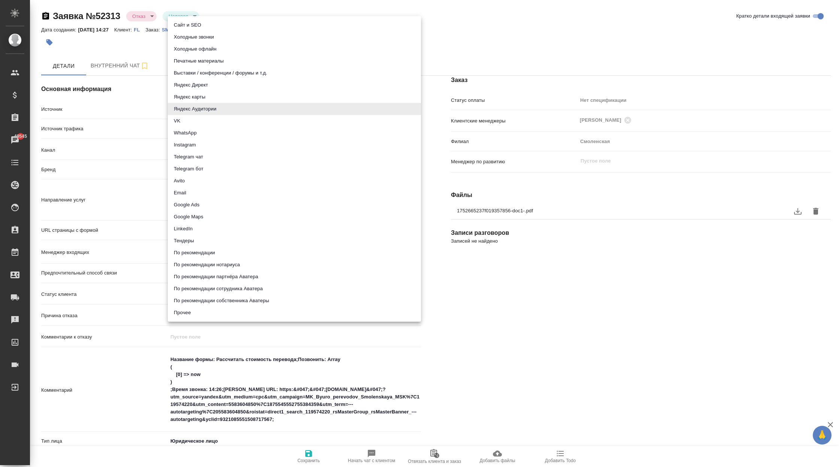
drag, startPoint x: 226, startPoint y: 108, endPoint x: 192, endPoint y: 109, distance: 33.3
click at [192, 109] on body "🙏 .cls-1 fill:#fff; AWATERA Корэн [PERSON_NAME] Спецификации Заказы 49545 Чаты …" at bounding box center [419, 233] width 839 height 467
type textarea "x"
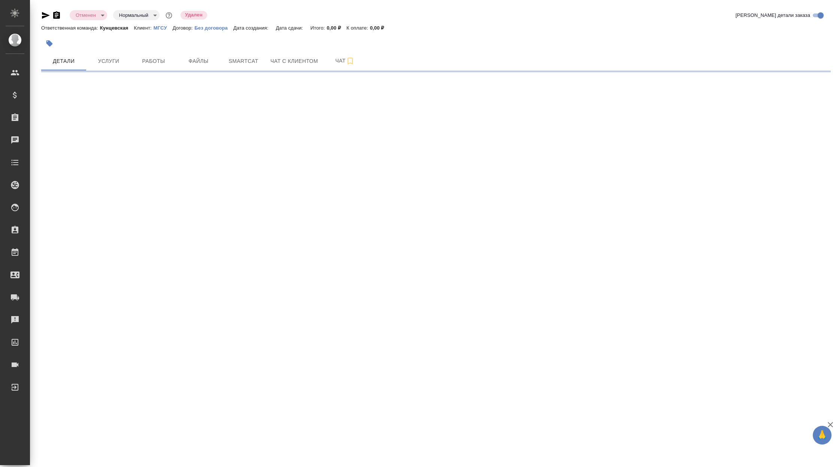
select select "RU"
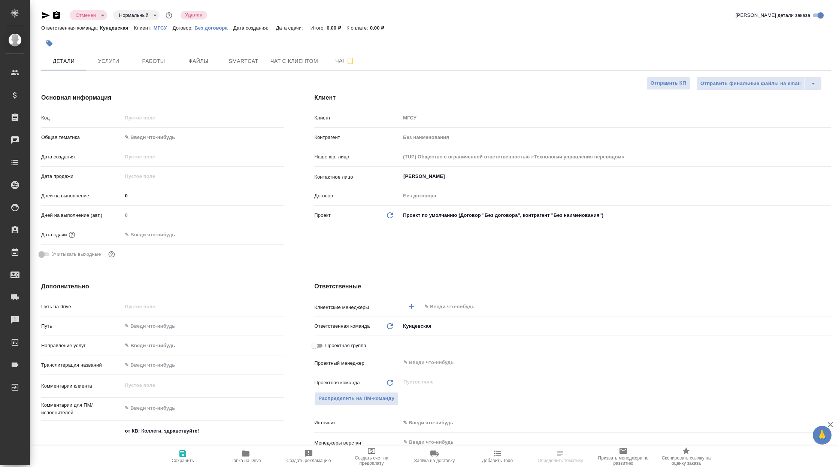
type textarea "x"
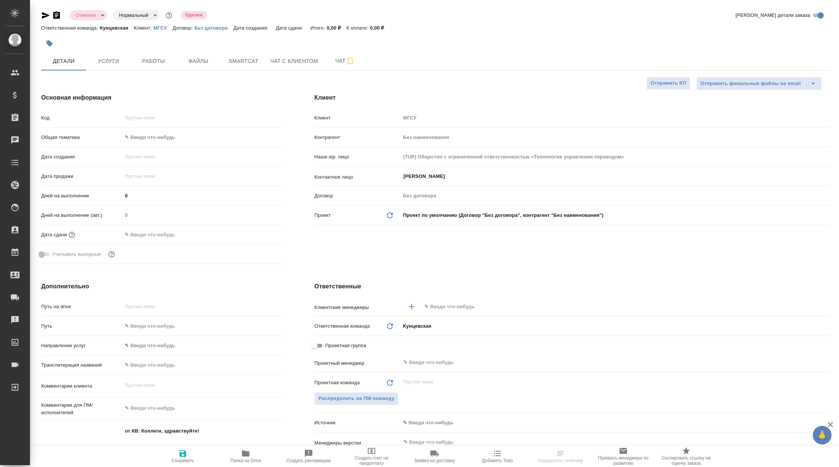
type textarea "x"
